Goal: Task Accomplishment & Management: Use online tool/utility

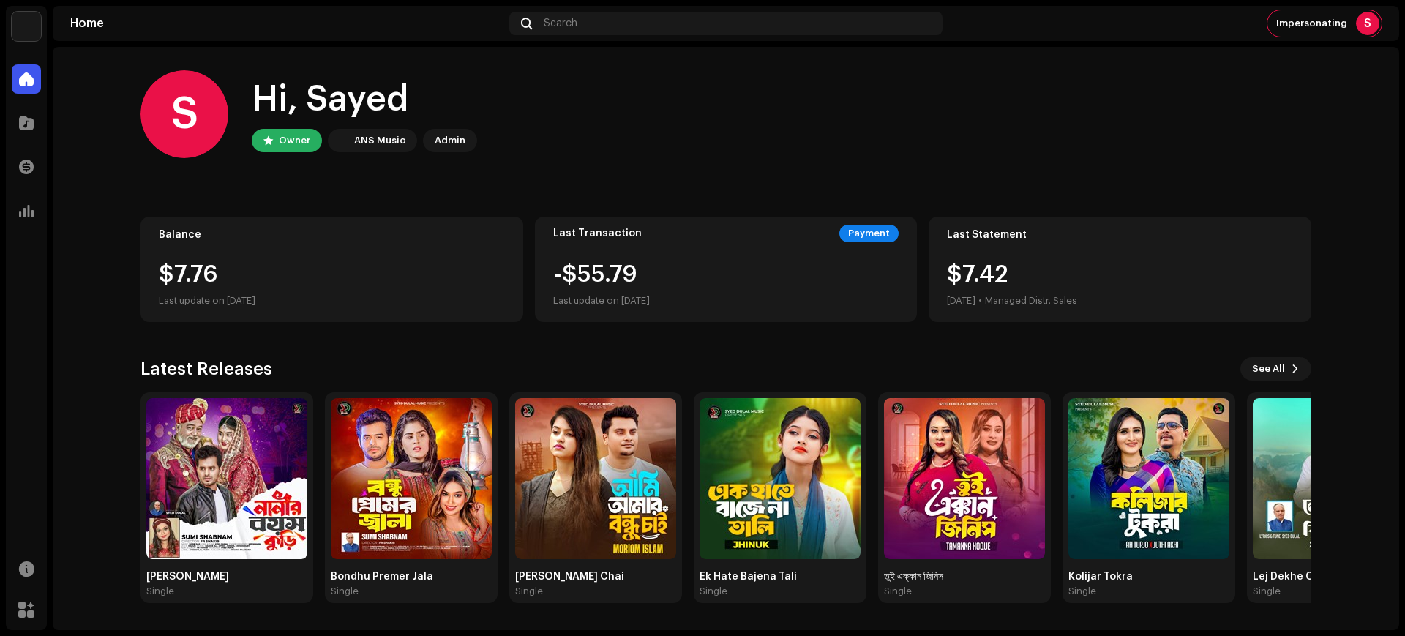
click at [675, 27] on div "Search" at bounding box center [725, 23] width 433 height 23
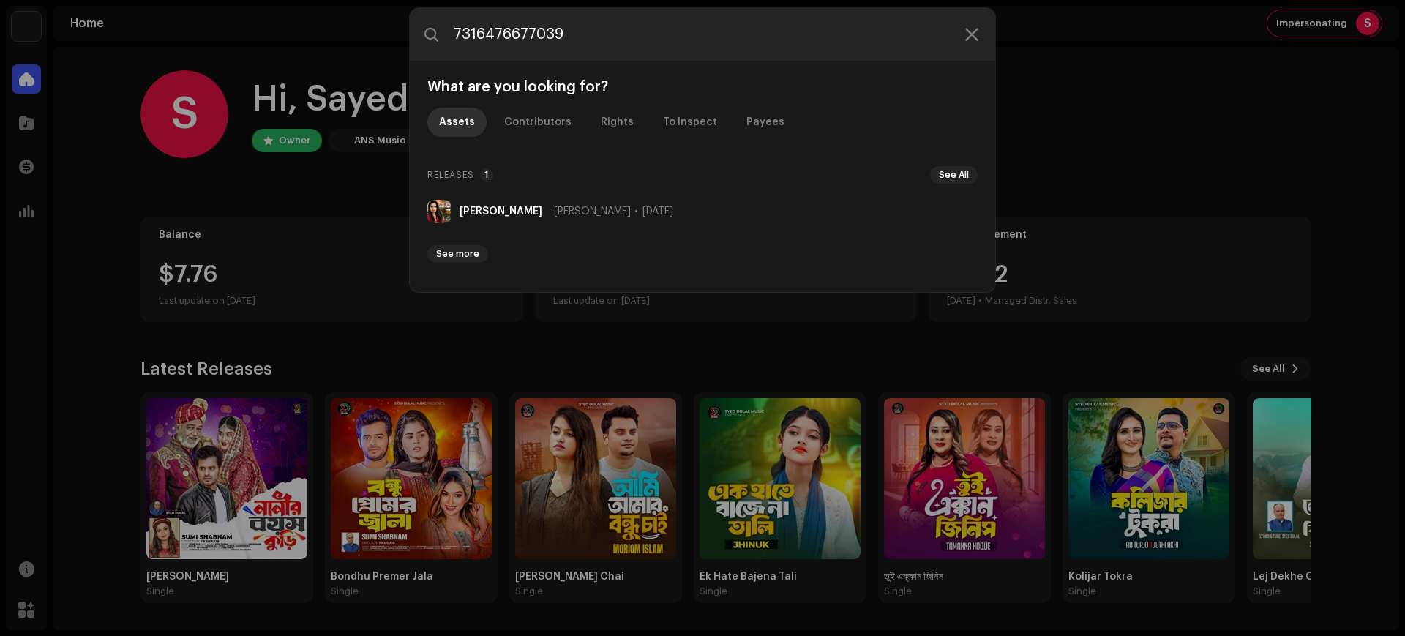
type input "7316476677039"
click at [742, 209] on li "[PERSON_NAME] [PERSON_NAME] Moon [DATE]" at bounding box center [703, 211] width 562 height 35
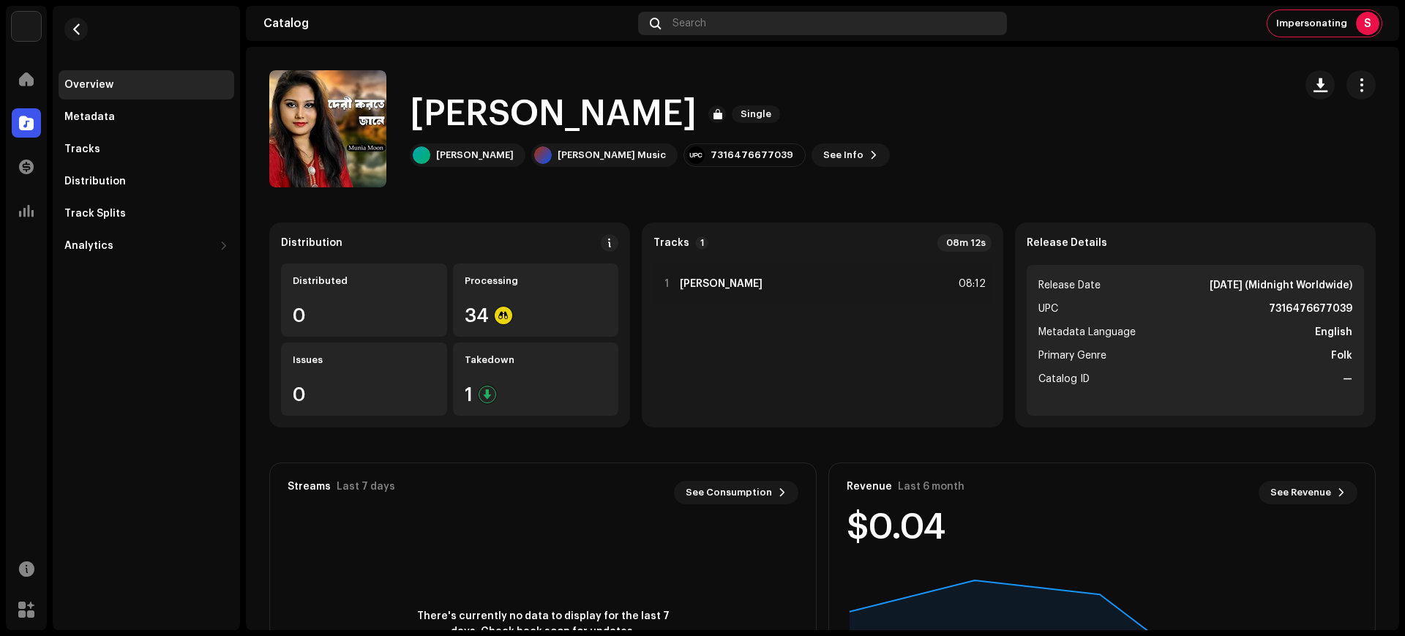
click at [756, 18] on div "Search" at bounding box center [822, 23] width 369 height 23
click at [757, 18] on div "Search" at bounding box center [822, 23] width 369 height 23
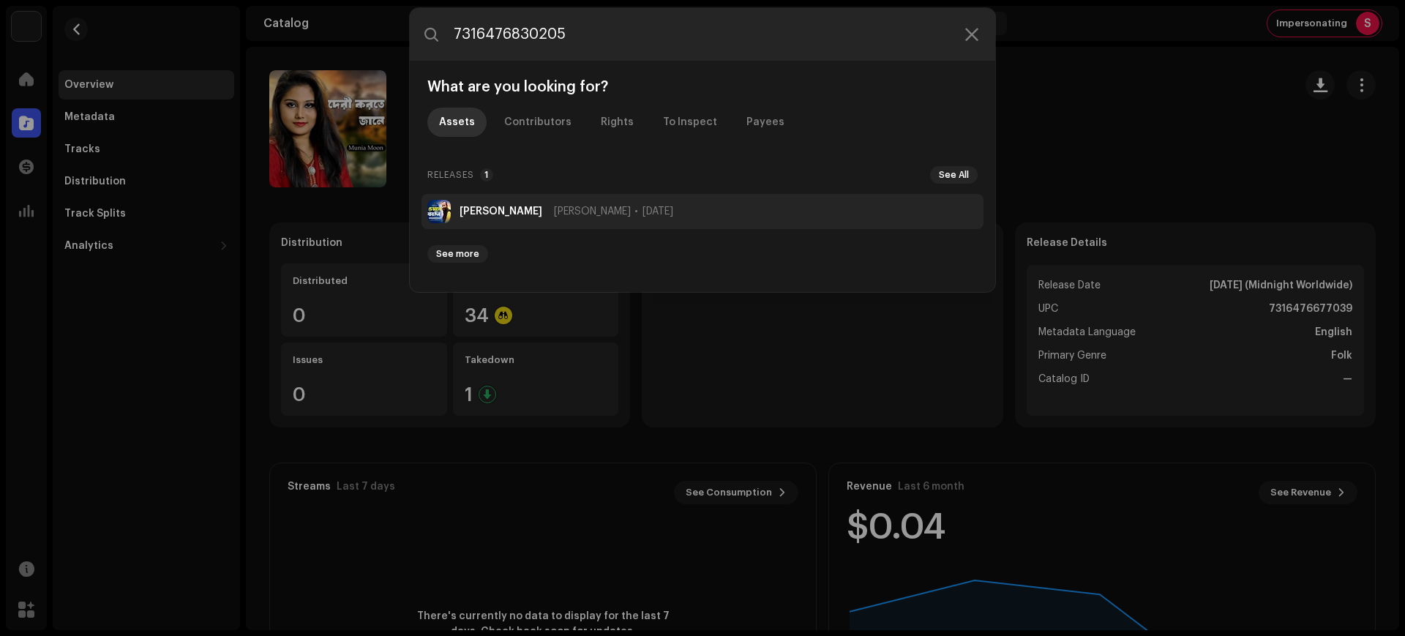
type input "7316476830205"
click at [697, 203] on li "[PERSON_NAME] Din [PERSON_NAME] [DATE]" at bounding box center [703, 211] width 562 height 35
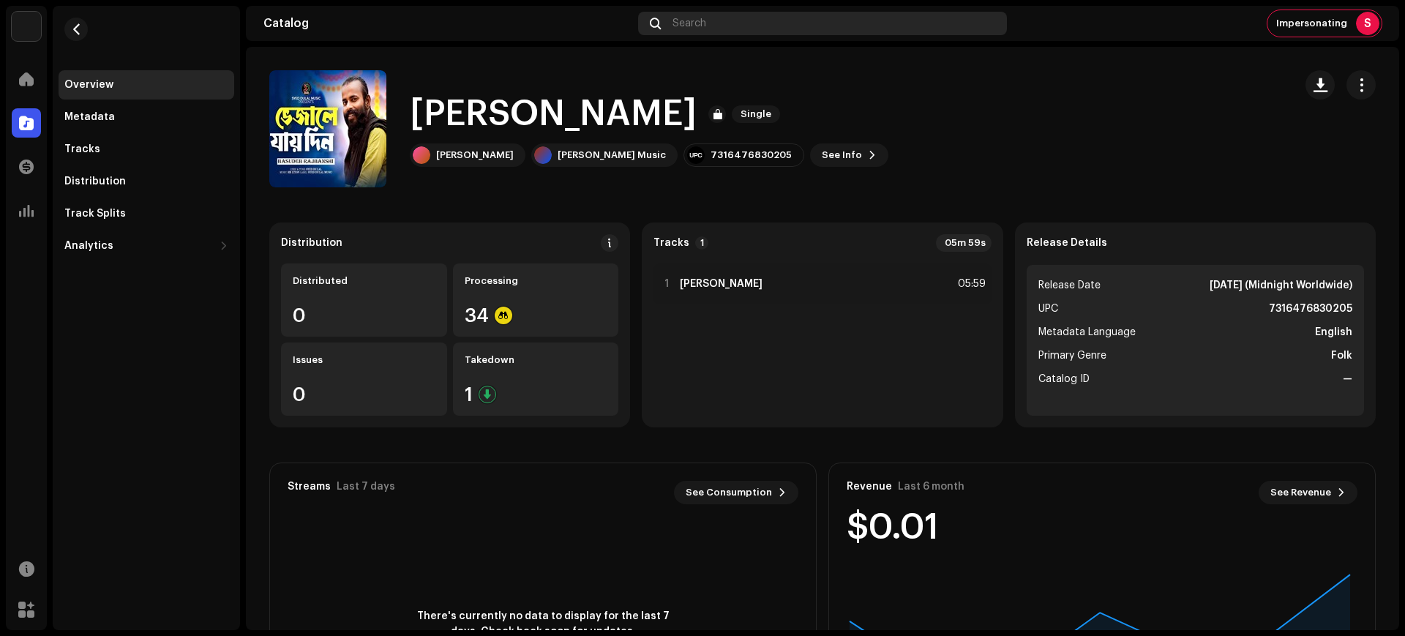
click at [719, 25] on div "Search" at bounding box center [822, 23] width 369 height 23
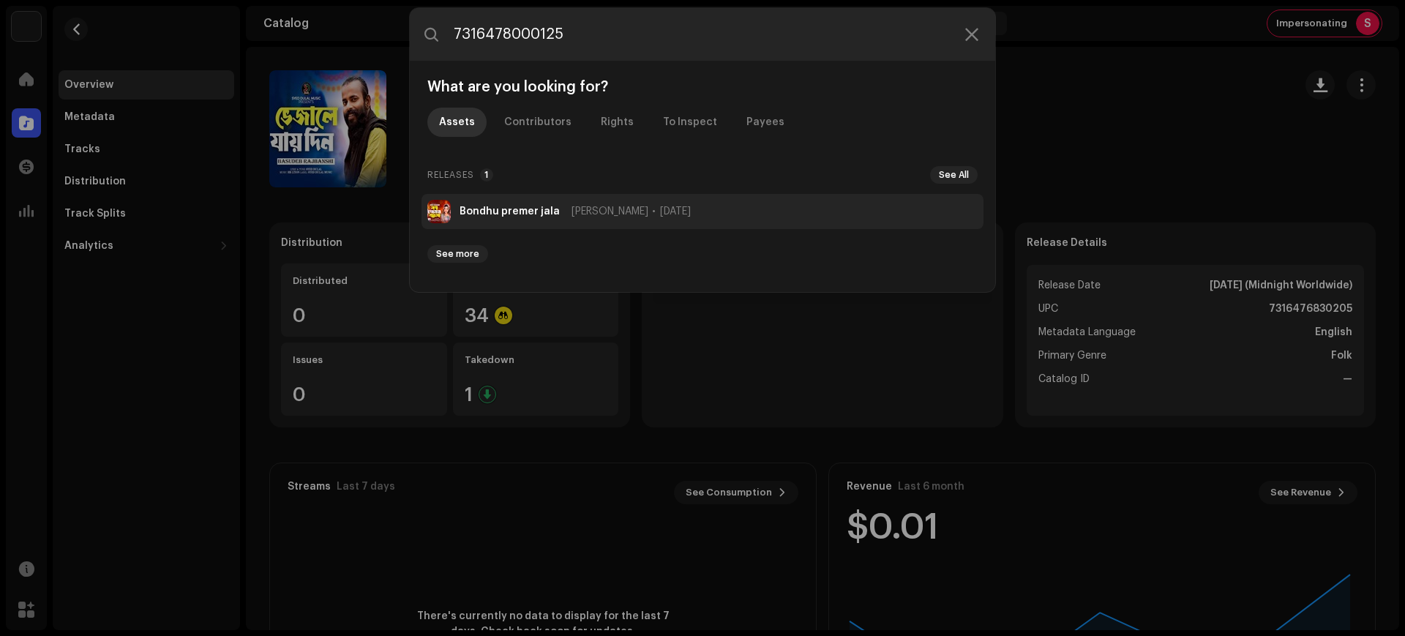
type input "7316478000125"
click at [660, 206] on span "[DATE]" at bounding box center [675, 212] width 31 height 12
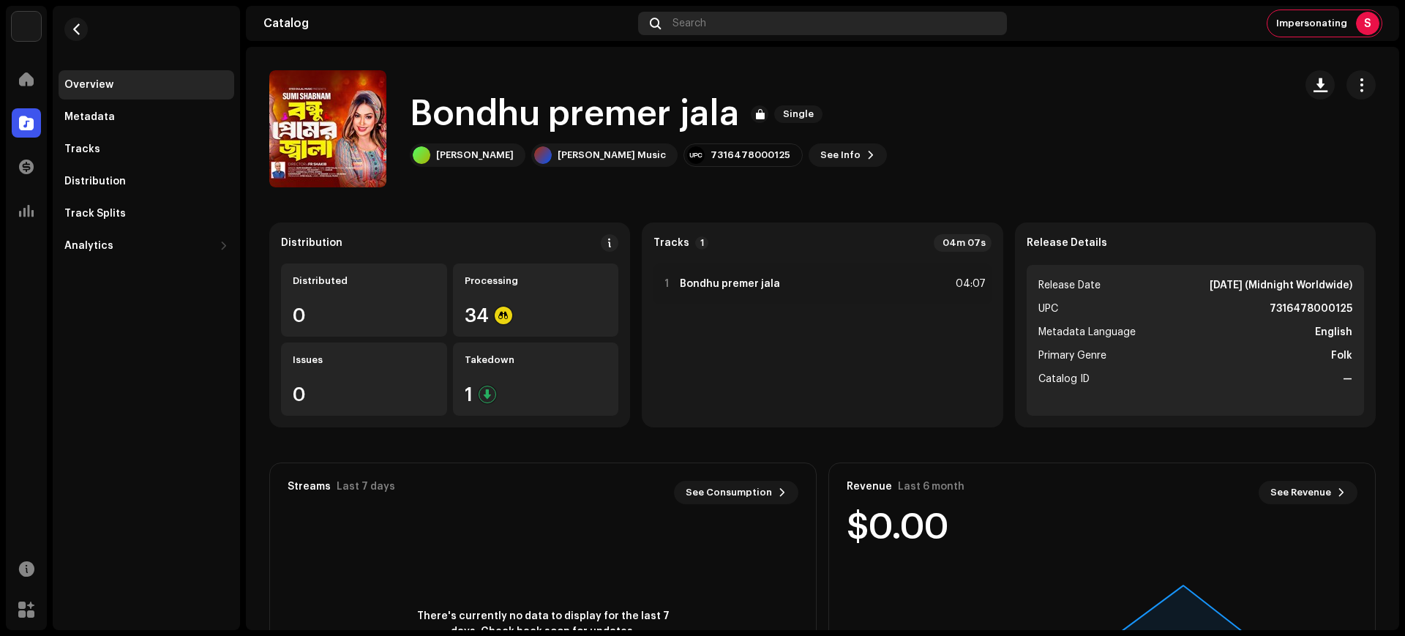
click at [739, 30] on div "Search" at bounding box center [822, 23] width 369 height 23
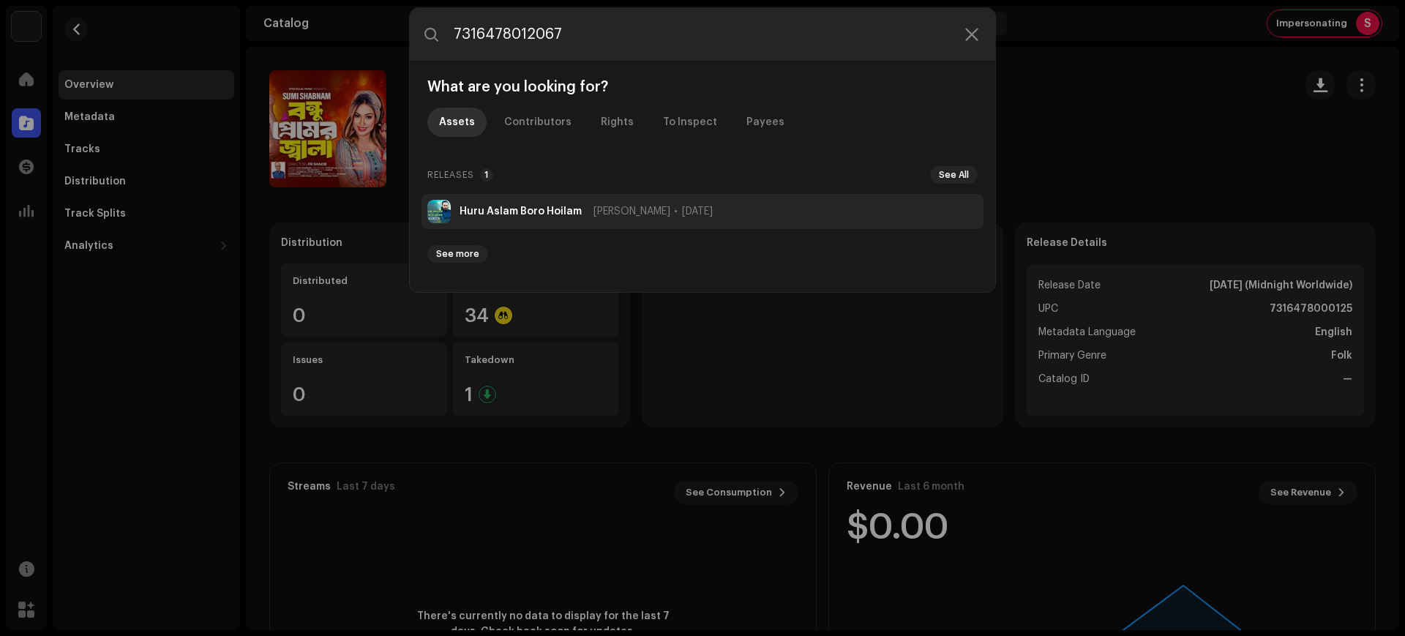
type input "7316478012067"
click at [742, 215] on li "Huru [PERSON_NAME] [DATE]" at bounding box center [703, 211] width 562 height 35
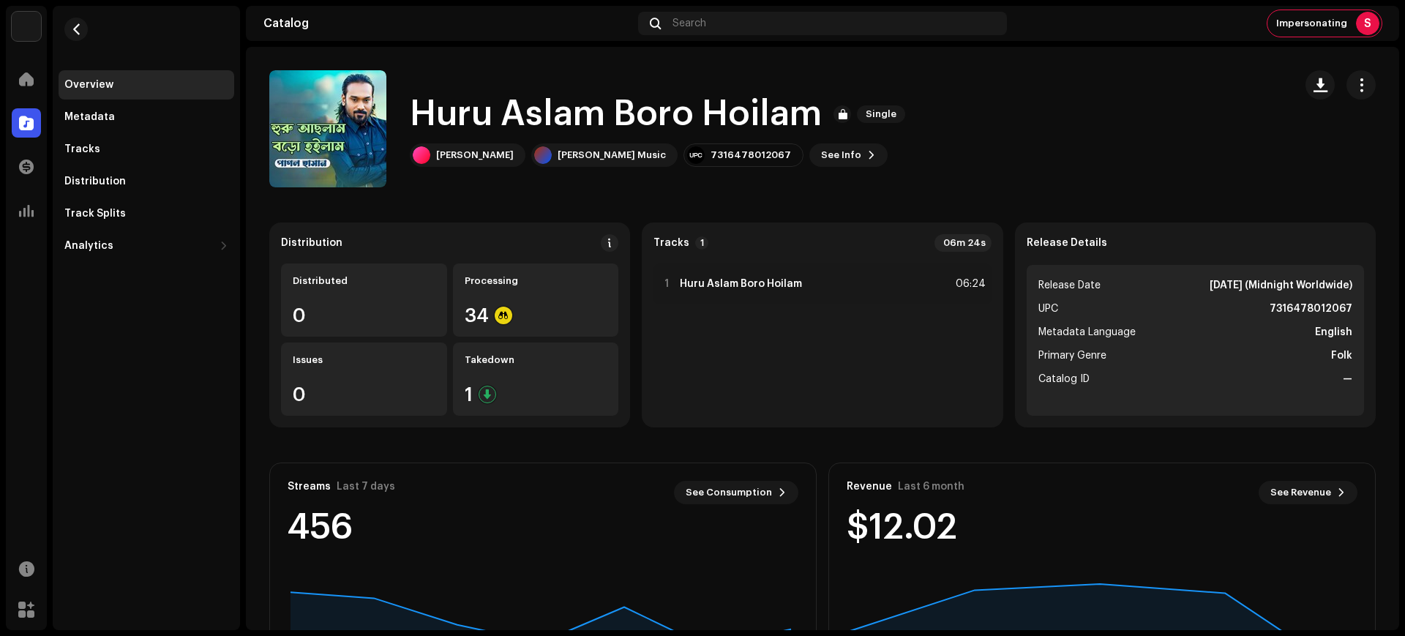
click at [771, 26] on div "Search" at bounding box center [822, 23] width 369 height 23
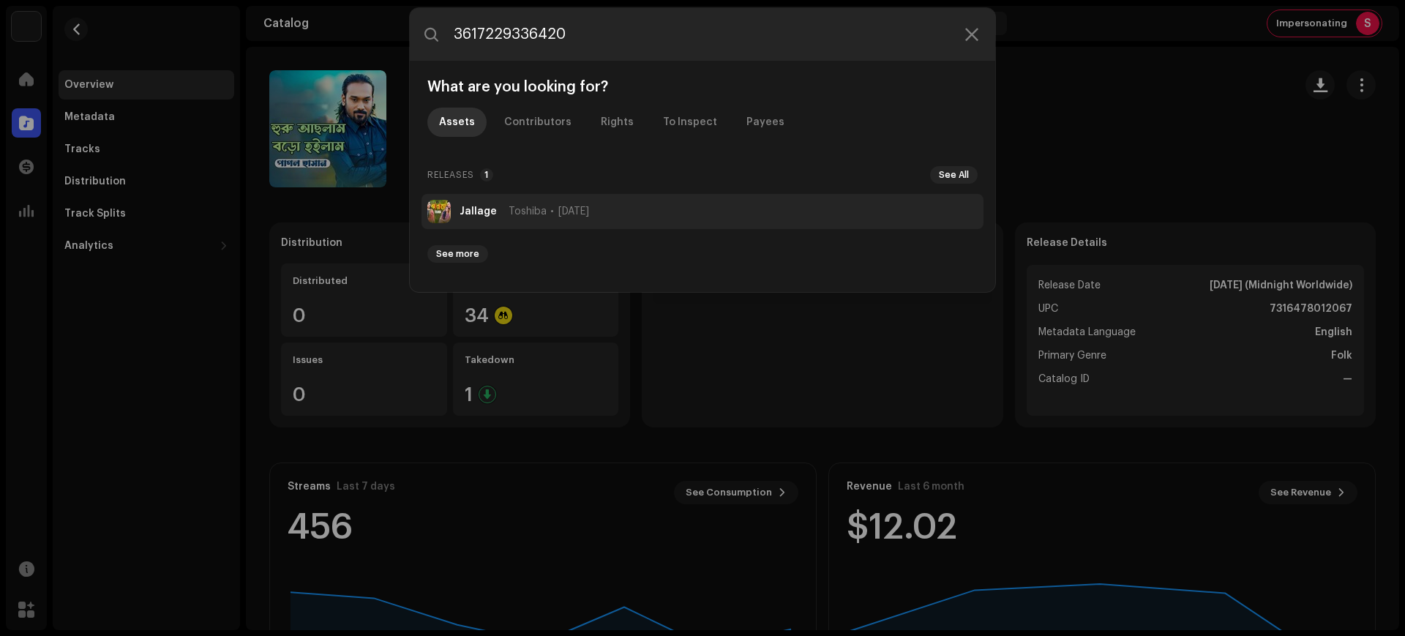
type input "3617229336420"
click at [589, 211] on span "[DATE]" at bounding box center [573, 212] width 31 height 12
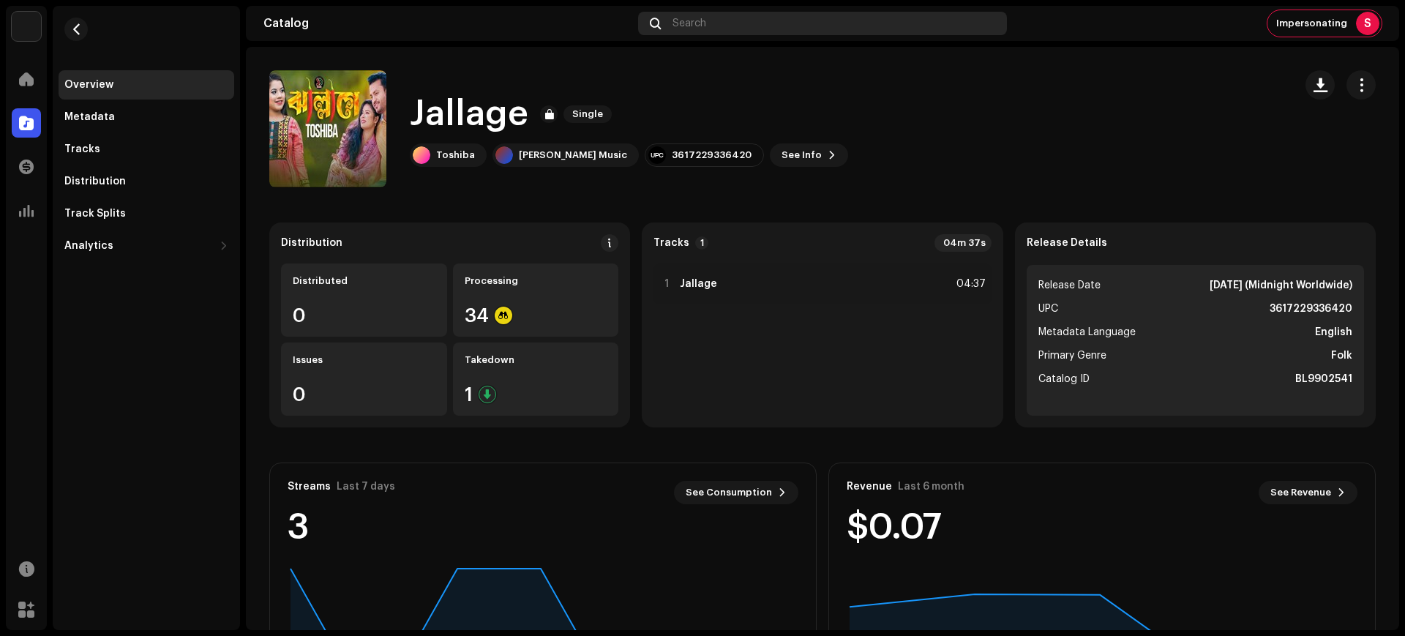
click at [747, 27] on div "Search" at bounding box center [822, 23] width 369 height 23
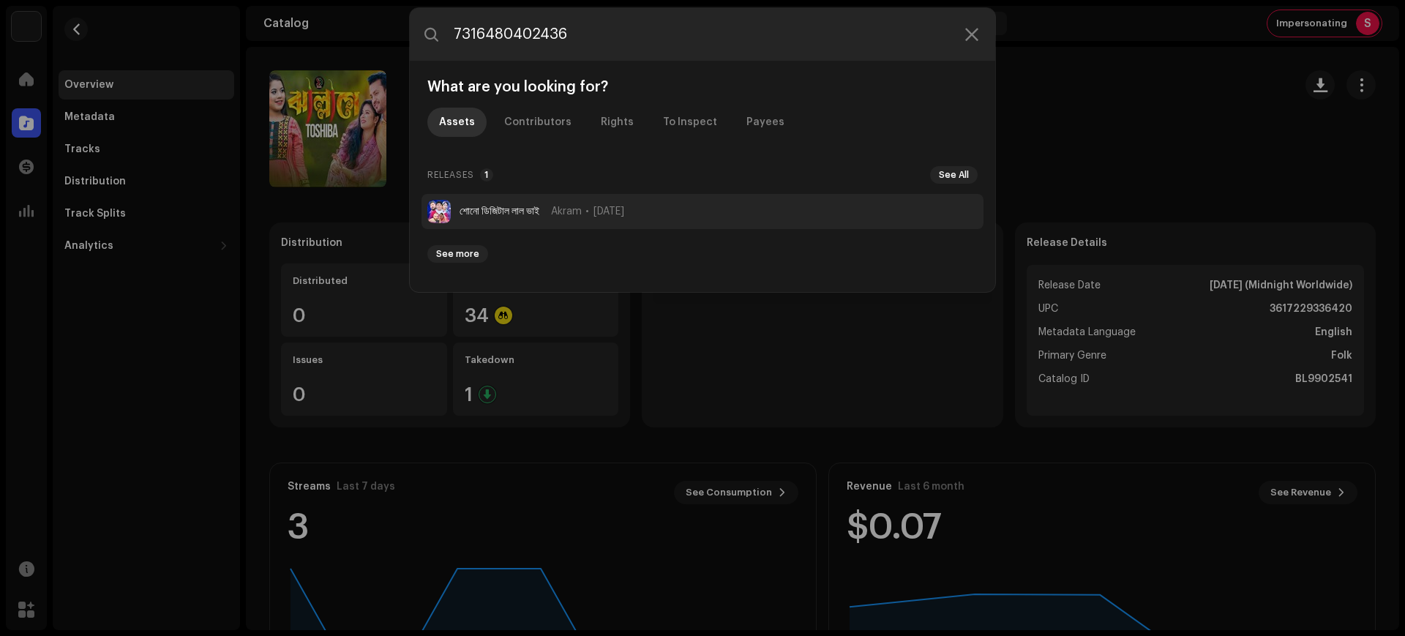
type input "7316480402436"
click at [729, 221] on li "শোনো ডিজিটাল লাল ভাই [PERSON_NAME] [DATE]" at bounding box center [703, 211] width 562 height 35
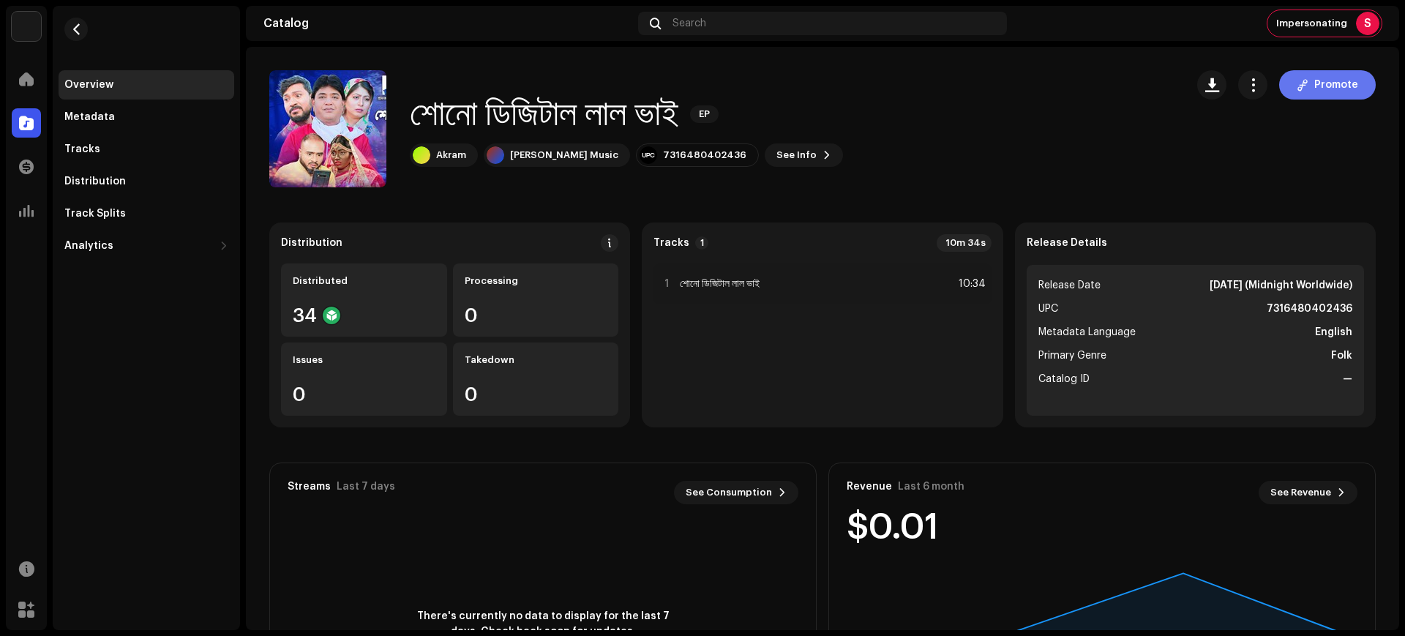
click at [1316, 88] on span "Promote" at bounding box center [1336, 84] width 44 height 29
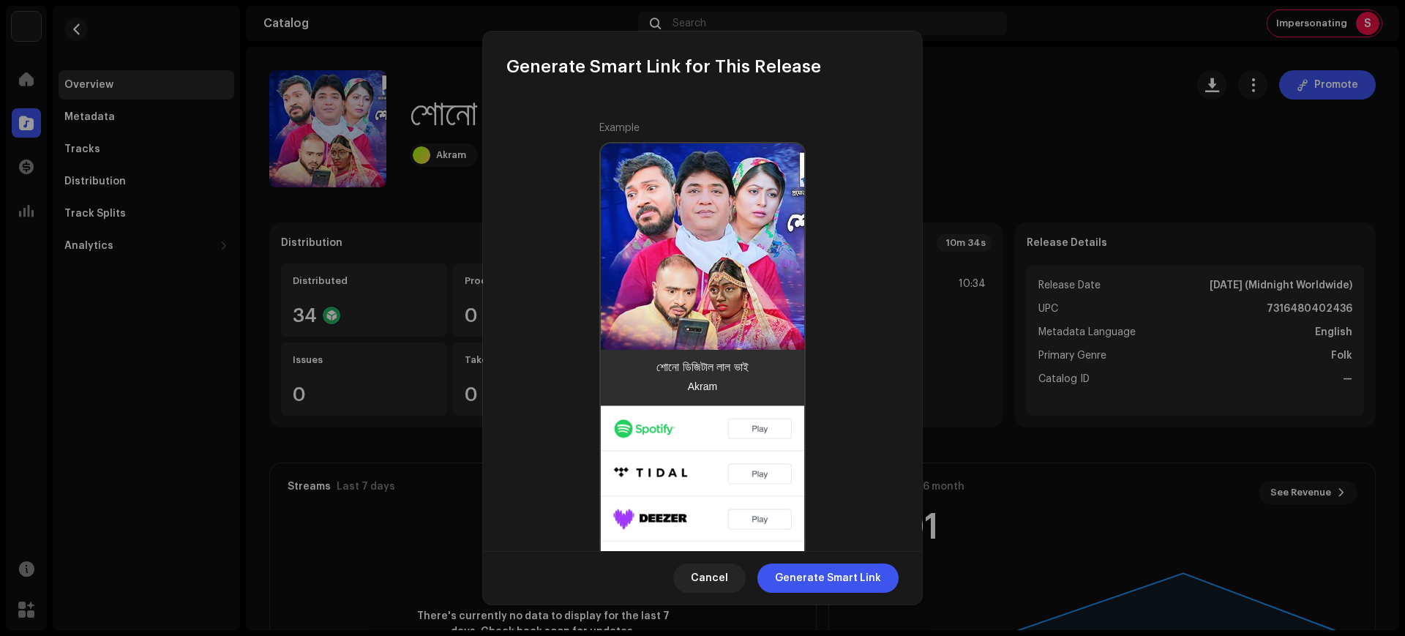
scroll to position [263, 0]
click at [833, 576] on span "Generate Smart Link" at bounding box center [828, 577] width 106 height 29
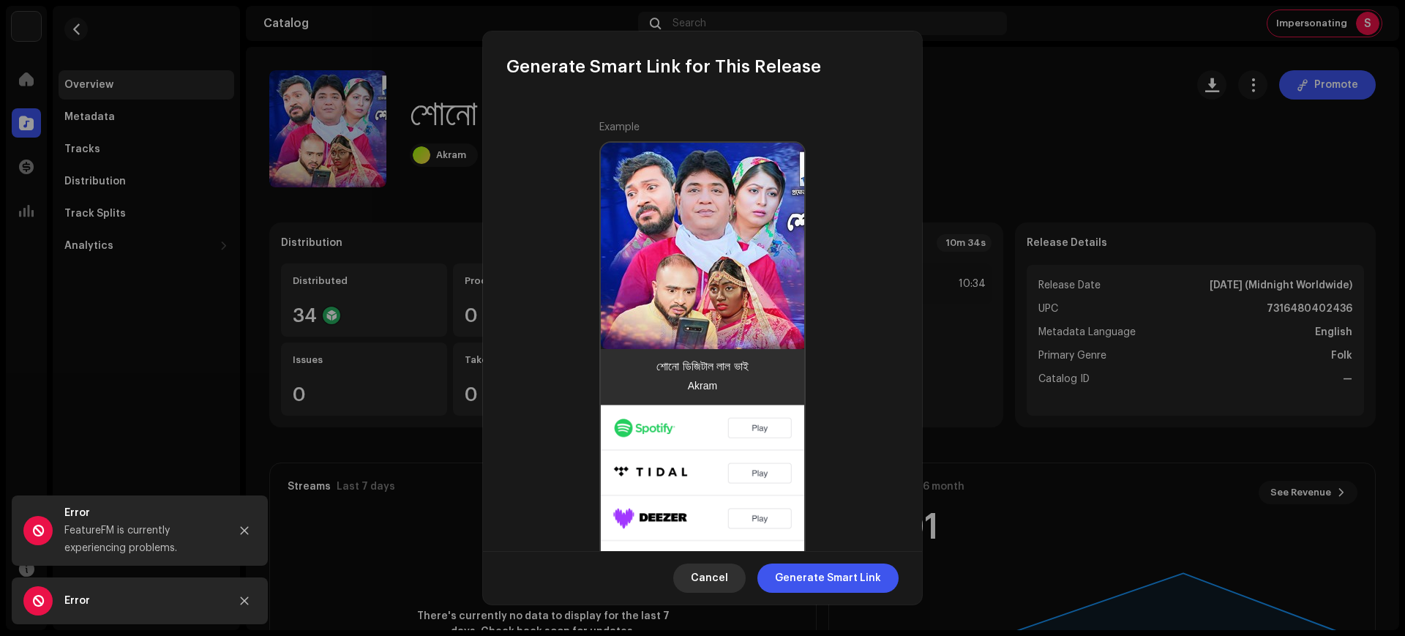
click at [727, 582] on span "Cancel" at bounding box center [709, 577] width 37 height 29
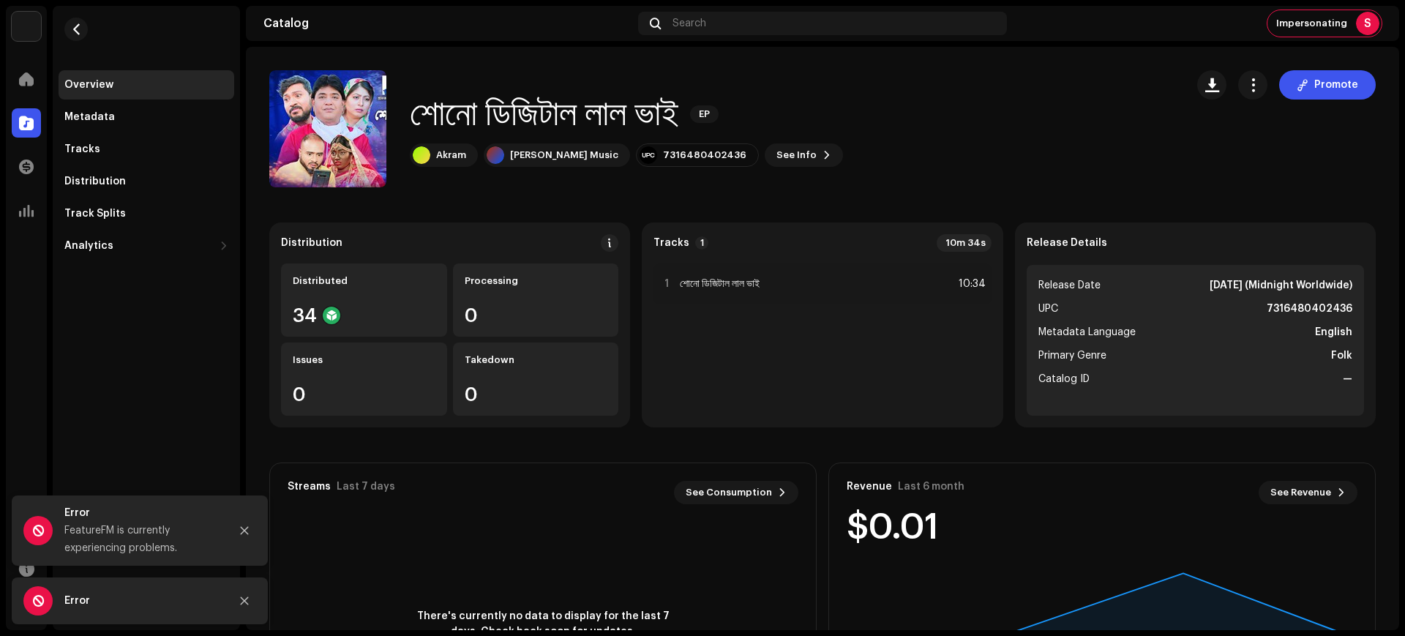
click at [1152, 148] on div "শোনো ডিজিটাল লাল ভাই [PERSON_NAME] [PERSON_NAME] Music 7316480402436 See Info P…" at bounding box center [721, 128] width 904 height 117
